Goal: Find contact information: Obtain details needed to contact an individual or organization

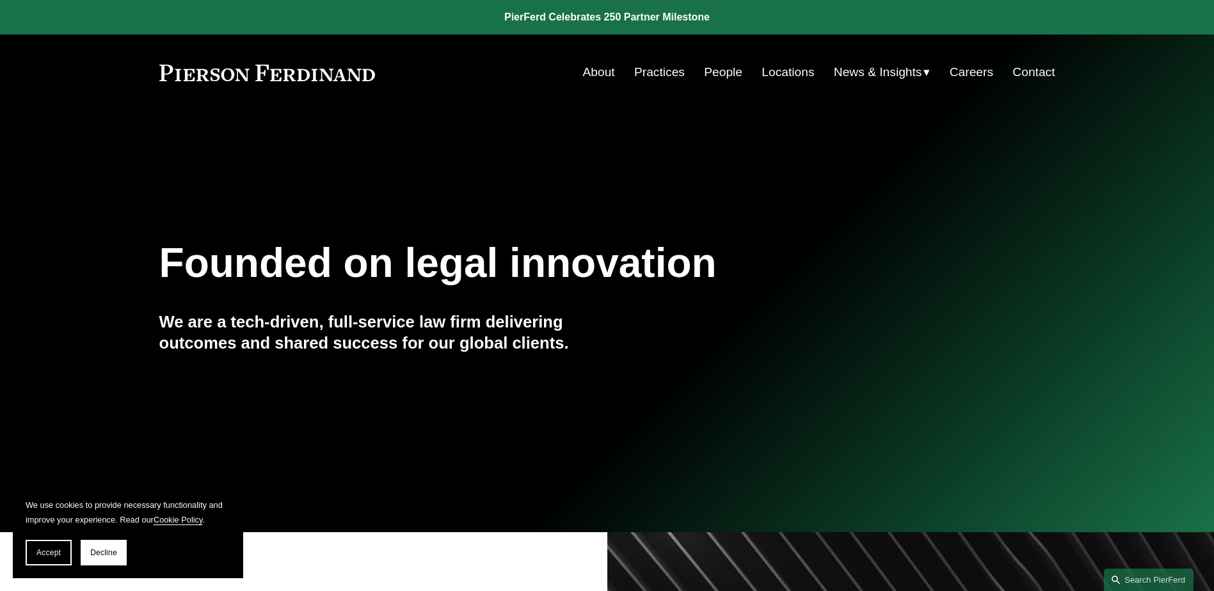
click at [715, 73] on link "People" at bounding box center [723, 72] width 38 height 24
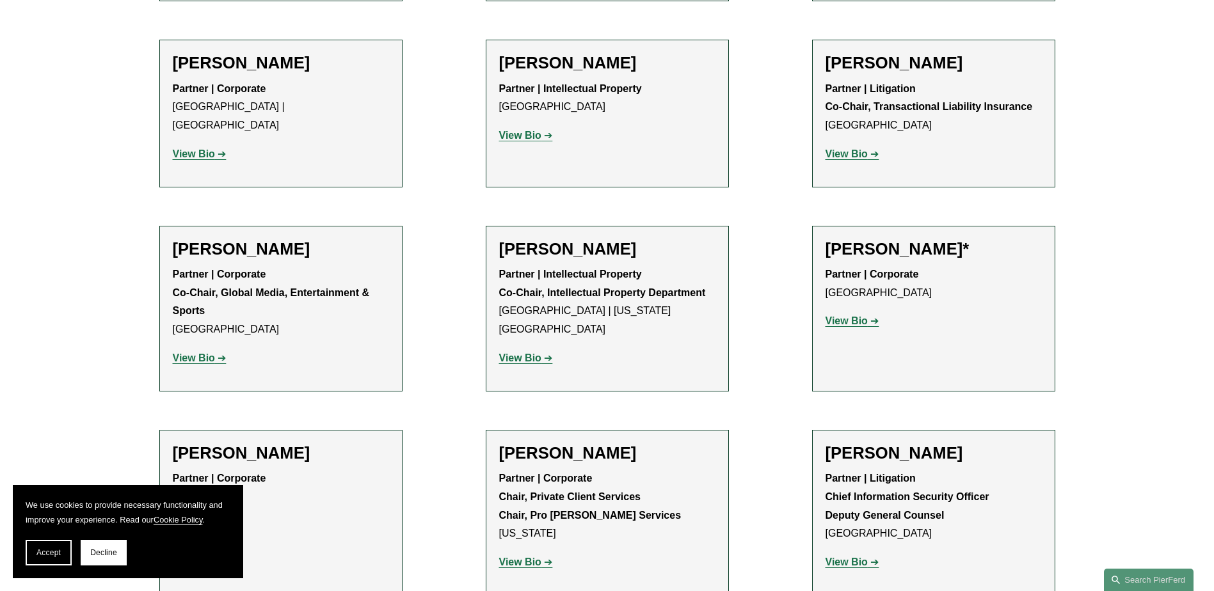
scroll to position [14010, 0]
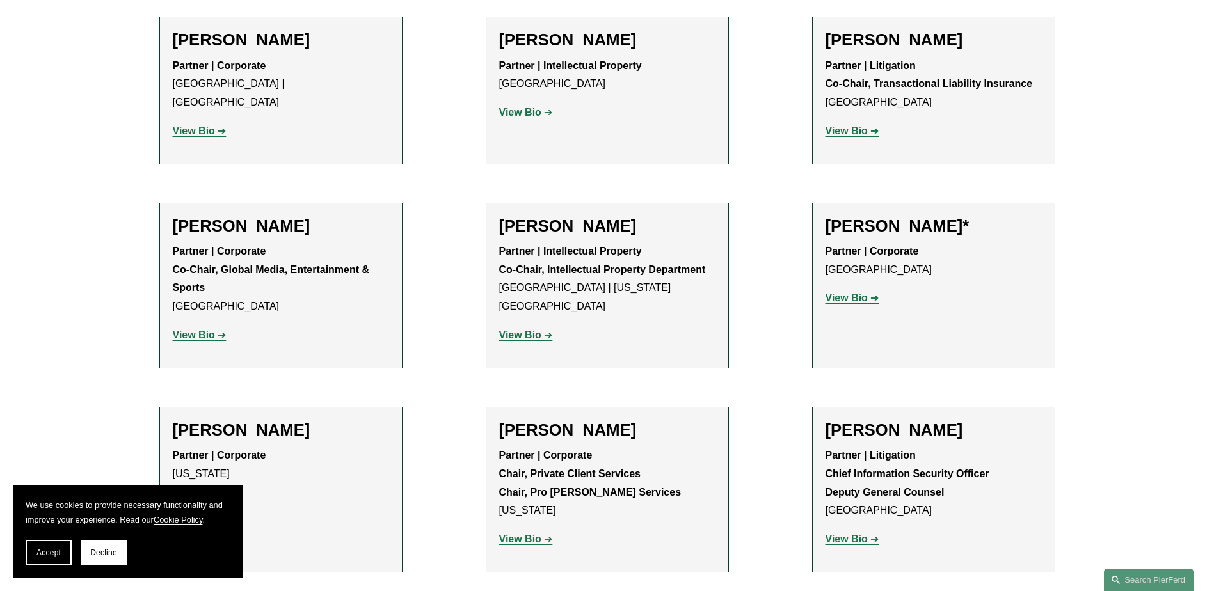
drag, startPoint x: 521, startPoint y: 413, endPoint x: 566, endPoint y: 406, distance: 45.4
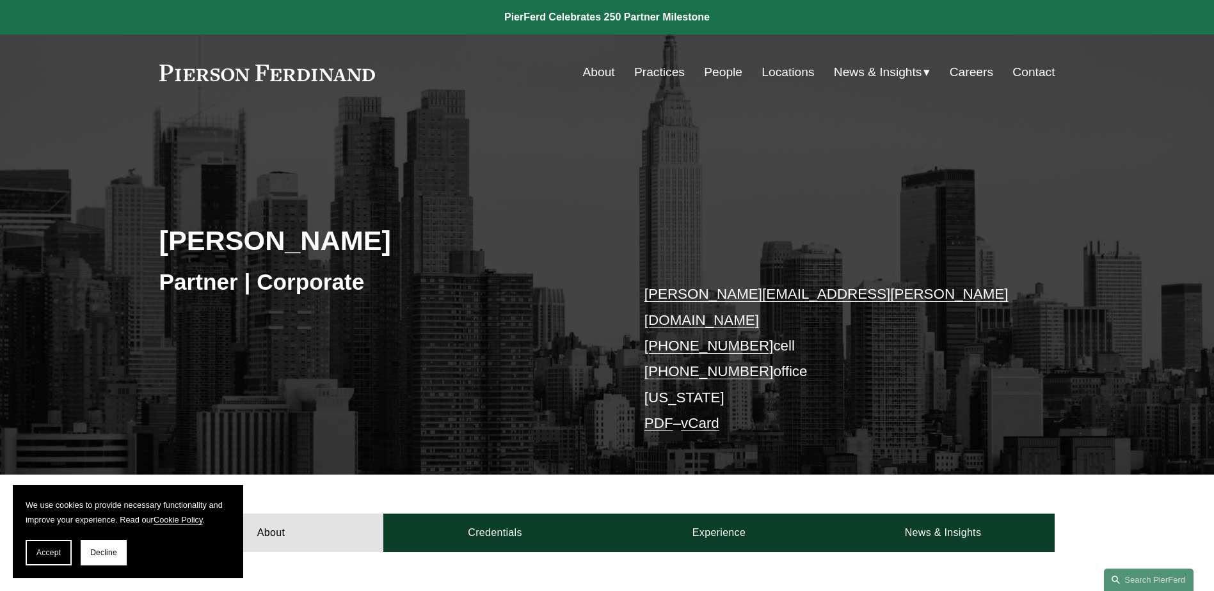
drag, startPoint x: 929, startPoint y: 290, endPoint x: 1031, endPoint y: 181, distance: 148.9
click at [929, 289] on p "jeff.symons@pierferd.com +1.917.499.0818 cell +1.646.520.1350 office New York P…" at bounding box center [830, 358] width 373 height 155
